Goal: Find contact information: Obtain details needed to contact an individual or organization

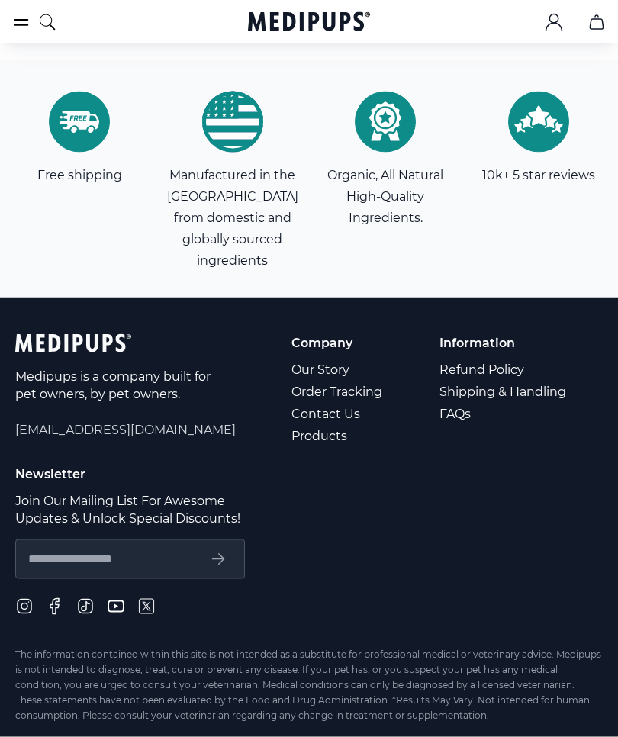
scroll to position [5209, 0]
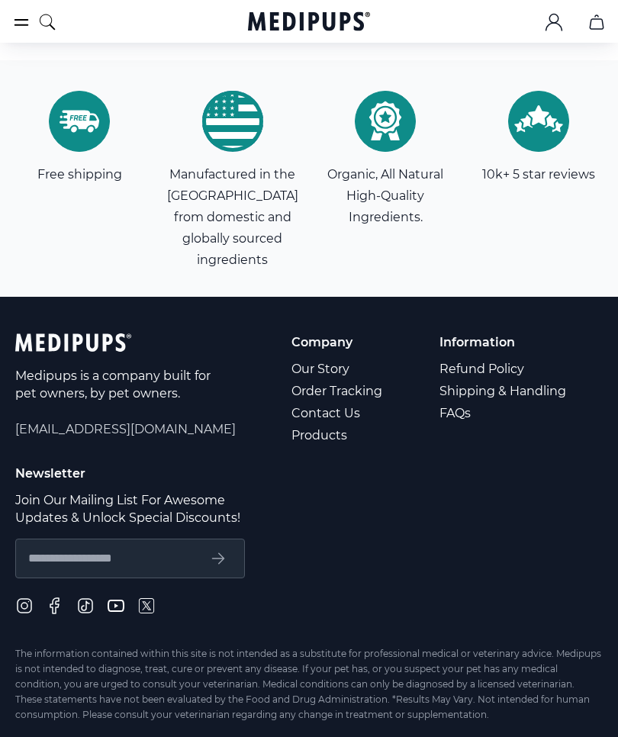
click at [125, 421] on span "[EMAIL_ADDRESS][DOMAIN_NAME]" at bounding box center [125, 430] width 221 height 18
click at [132, 421] on span "[EMAIL_ADDRESS][DOMAIN_NAME]" at bounding box center [125, 430] width 221 height 18
click at [127, 421] on span "[EMAIL_ADDRESS][DOMAIN_NAME]" at bounding box center [125, 430] width 221 height 18
click at [148, 421] on span "[EMAIL_ADDRESS][DOMAIN_NAME]" at bounding box center [125, 430] width 221 height 18
click at [149, 418] on div "Medipups is a company built for pet owners, by pet owners. [EMAIL_ADDRESS][DOMA…" at bounding box center [309, 490] width 588 height 313
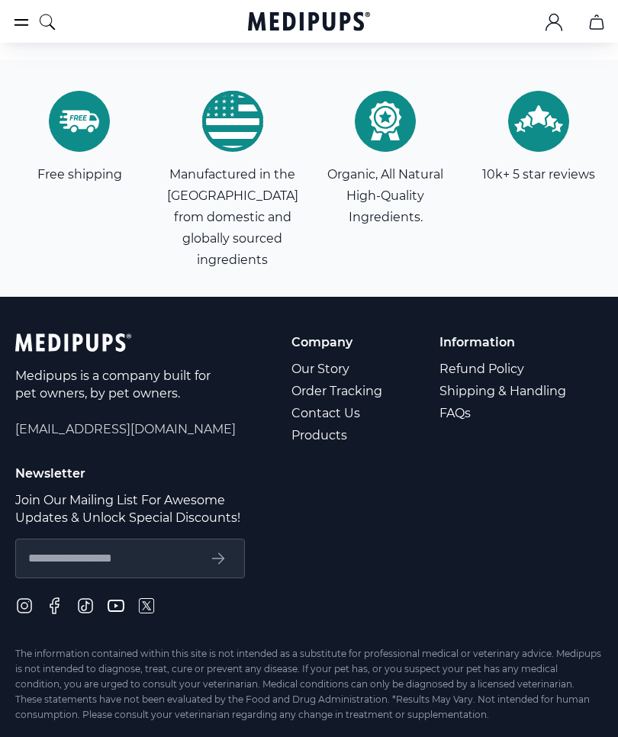
click at [341, 402] on link "Contact Us" at bounding box center [338, 413] width 93 height 22
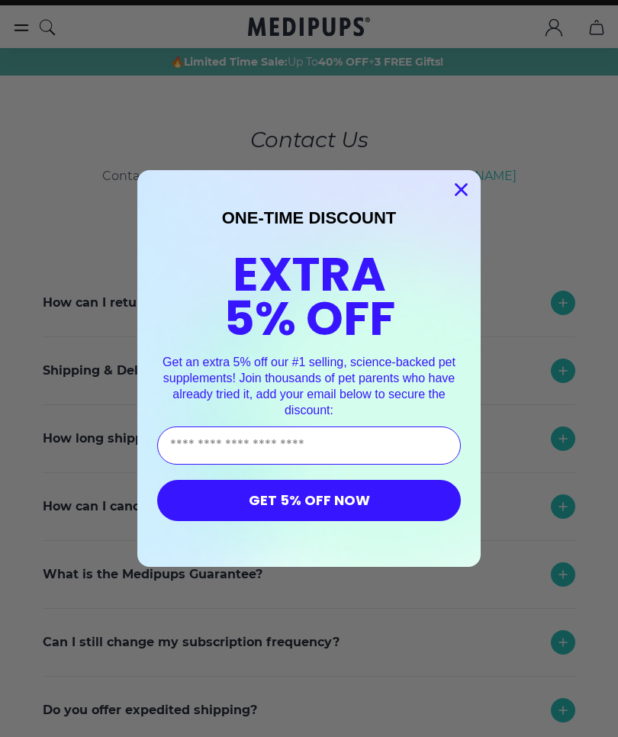
scroll to position [27, 0]
click at [471, 199] on form "ONE-TIME DISCOUNT EXTRA 5% OFF Get an extra 5% off our #1 selling, science-back…" at bounding box center [308, 368] width 343 height 397
click at [462, 195] on icon "Close dialog" at bounding box center [461, 190] width 11 height 11
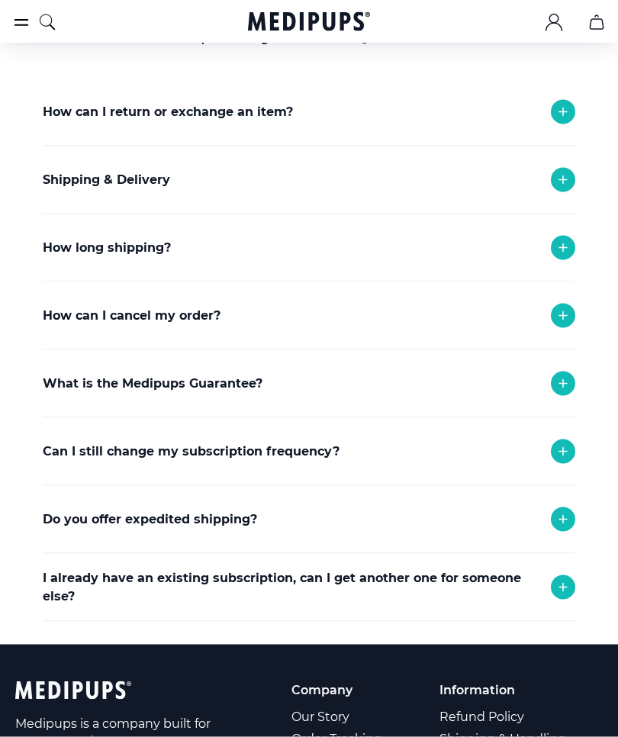
scroll to position [220, 0]
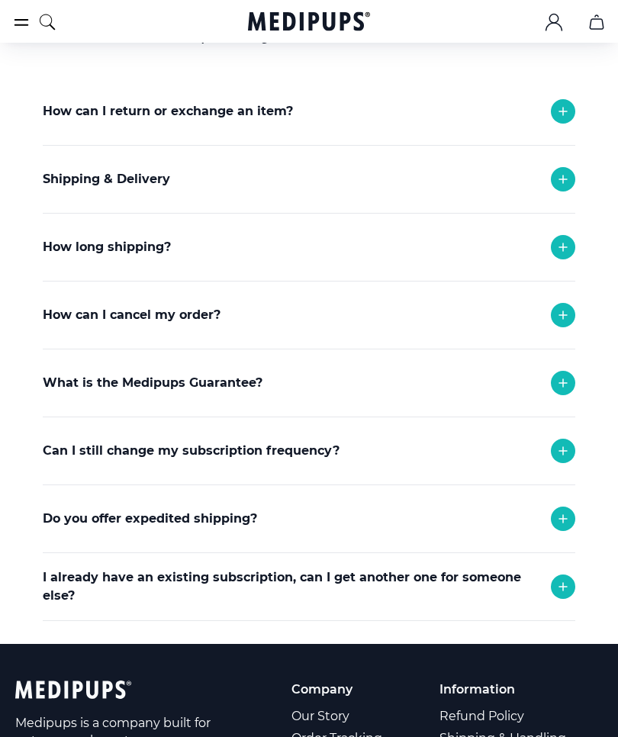
click at [415, 459] on div "Can I still change my subscription frequency?" at bounding box center [309, 450] width 533 height 67
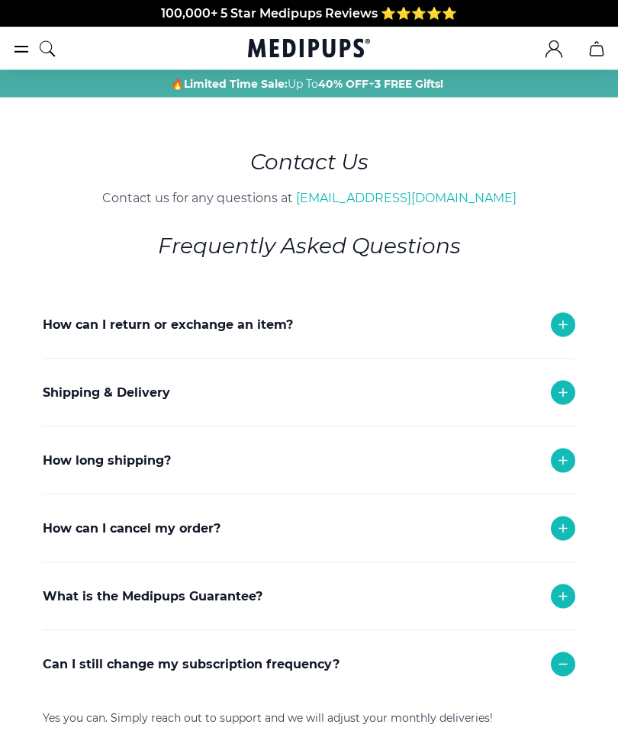
scroll to position [0, 0]
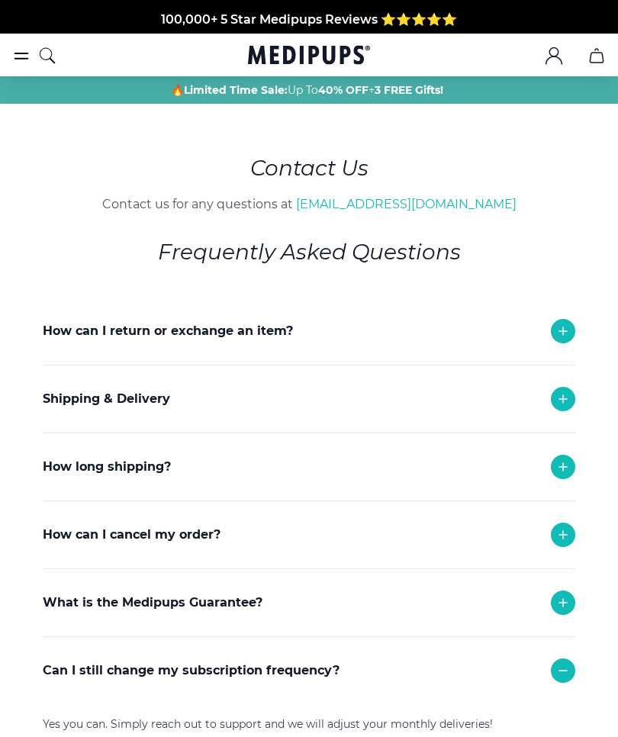
click at [423, 211] on link "[EMAIL_ADDRESS][DOMAIN_NAME]" at bounding box center [406, 204] width 221 height 15
